Goal: Transaction & Acquisition: Download file/media

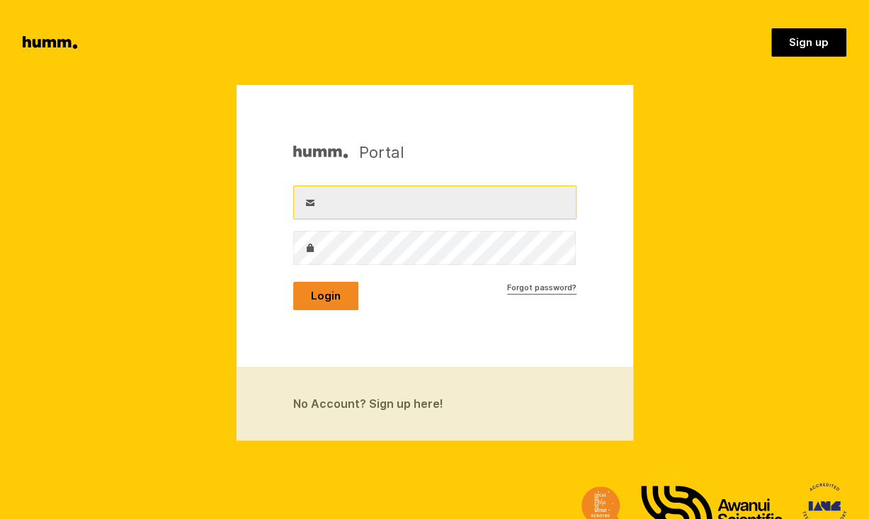
type input "wendy@mossops.co.nz"
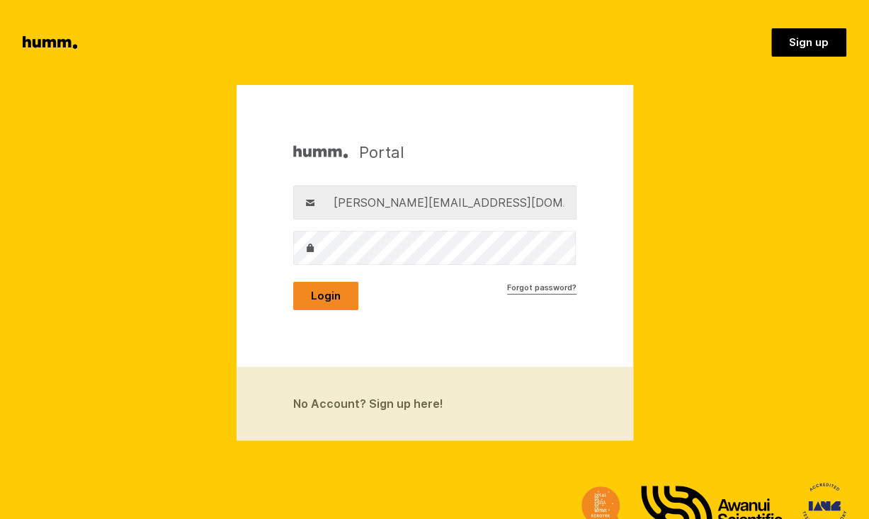
click at [321, 293] on button "Login" at bounding box center [325, 296] width 65 height 28
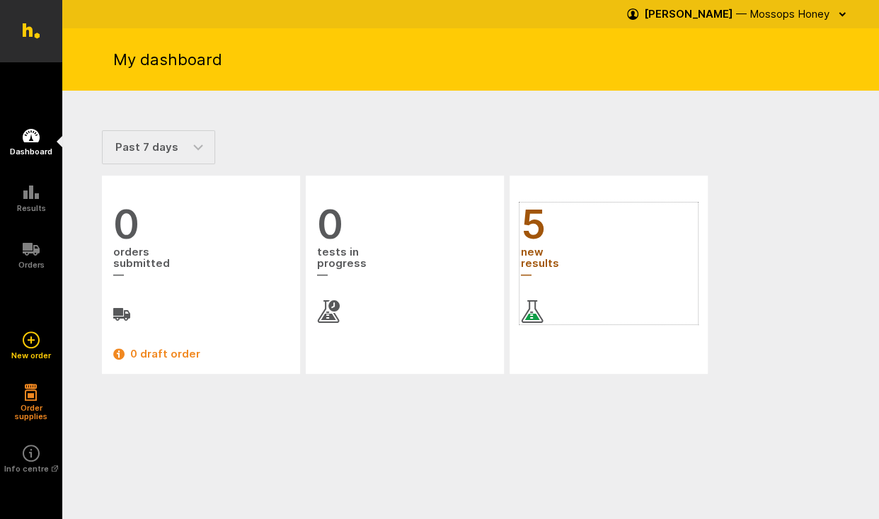
click at [533, 261] on span "new results" at bounding box center [609, 264] width 176 height 38
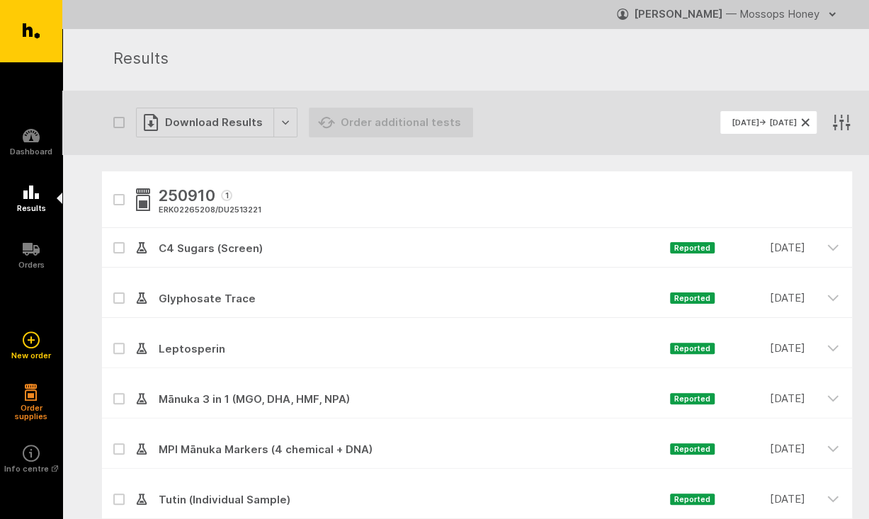
click at [731, 125] on span "10 Sep. 2025 → 18 Sep. 2025" at bounding box center [763, 122] width 65 height 8
click at [832, 120] on icon "button" at bounding box center [841, 122] width 21 height 21
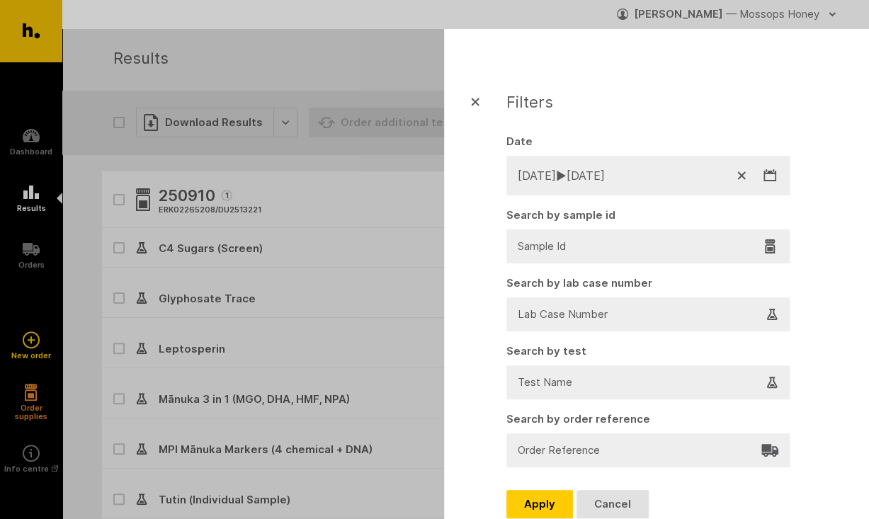
click at [770, 176] on icon "button" at bounding box center [769, 175] width 13 height 13
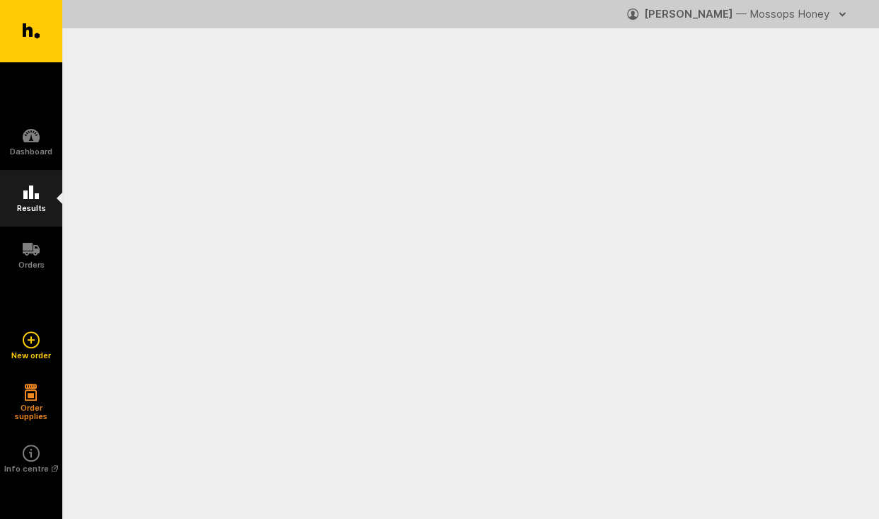
click at [31, 201] on link "Results" at bounding box center [31, 198] width 62 height 57
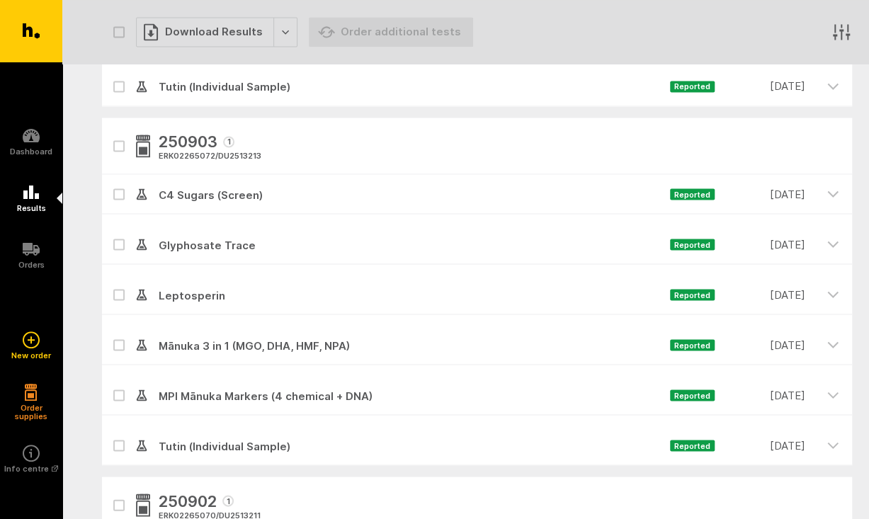
scroll to position [1132, 0]
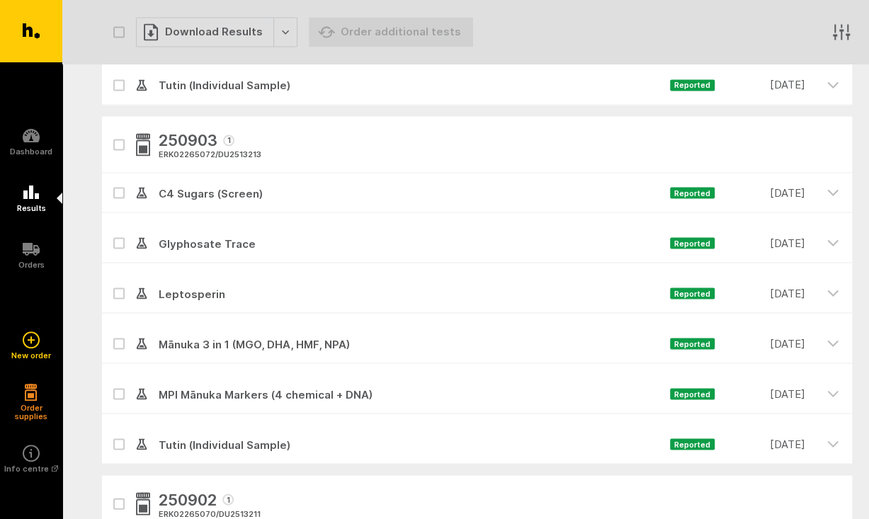
click at [118, 443] on icon at bounding box center [119, 444] width 8 height 6
click at [111, 433] on input "checkbox" at bounding box center [106, 428] width 9 height 9
checkbox input "true"
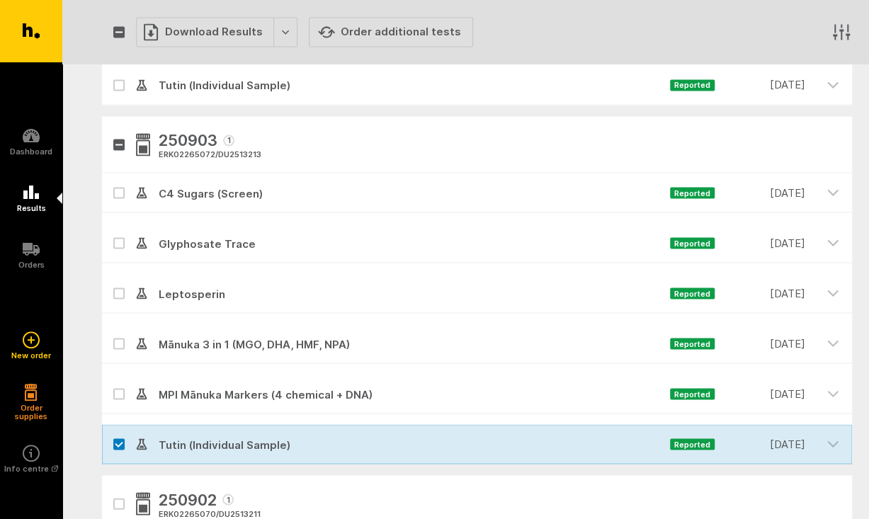
click at [117, 240] on icon at bounding box center [119, 243] width 8 height 6
click at [111, 232] on input "checkbox" at bounding box center [106, 227] width 9 height 9
checkbox input "true"
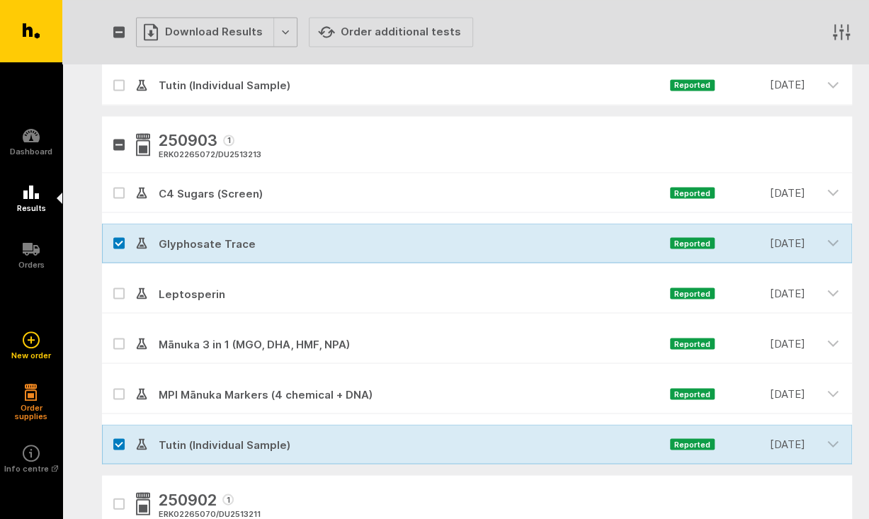
click at [203, 25] on div "Download Results" at bounding box center [216, 32] width 161 height 30
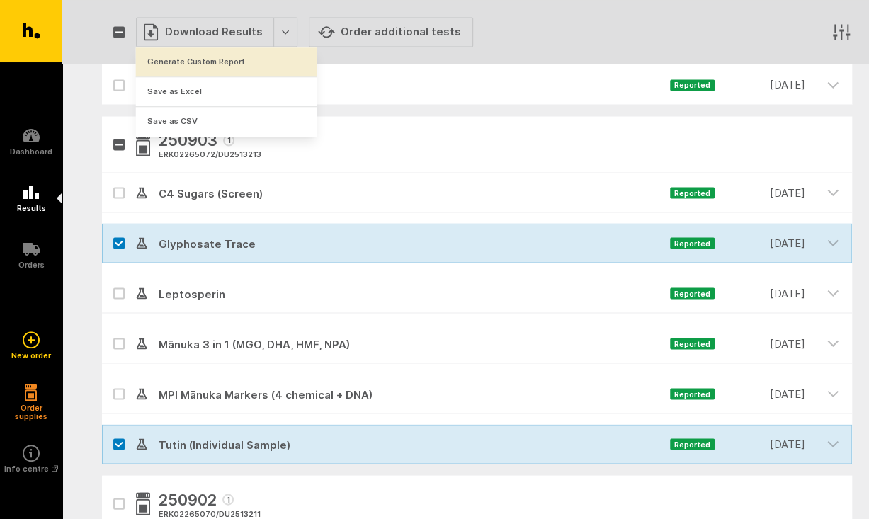
click at [197, 64] on button "Generate Custom Report" at bounding box center [226, 61] width 181 height 29
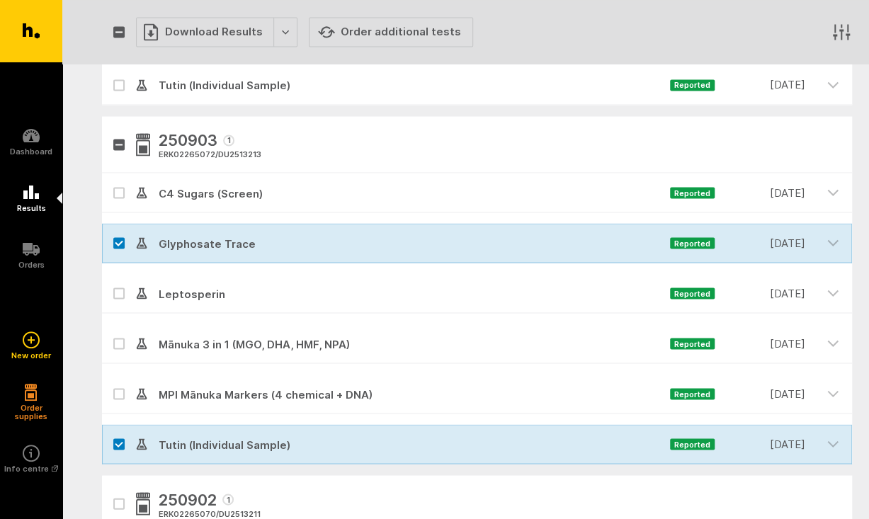
scroll to position [0, 0]
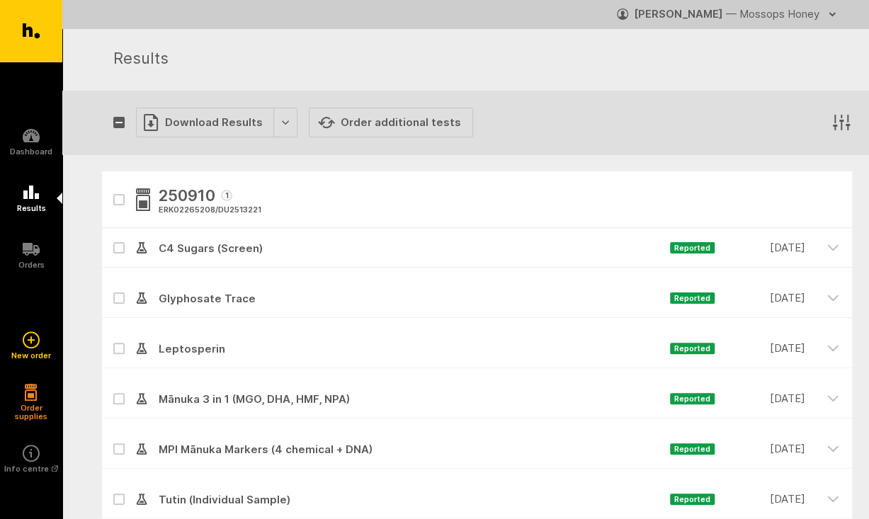
click at [830, 13] on icon "button" at bounding box center [832, 14] width 6 height 3
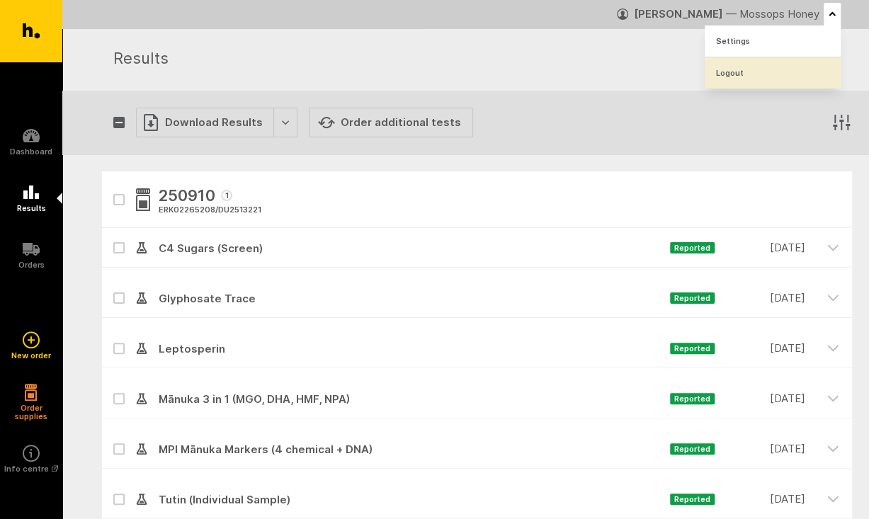
click at [722, 70] on link "Logout" at bounding box center [773, 72] width 136 height 31
